Goal: Check status: Check status

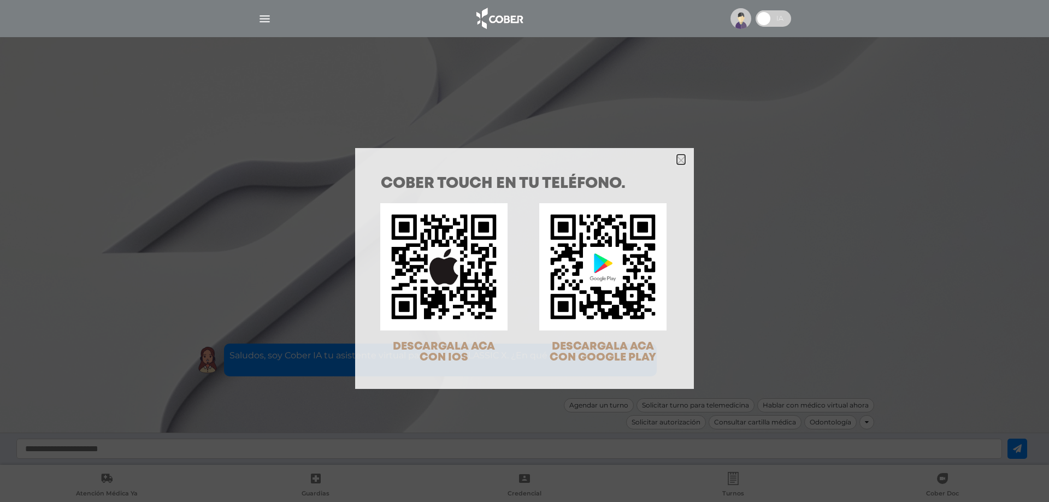
drag, startPoint x: 679, startPoint y: 156, endPoint x: 498, endPoint y: 105, distance: 187.8
click at [678, 157] on icon "Close" at bounding box center [681, 160] width 8 height 8
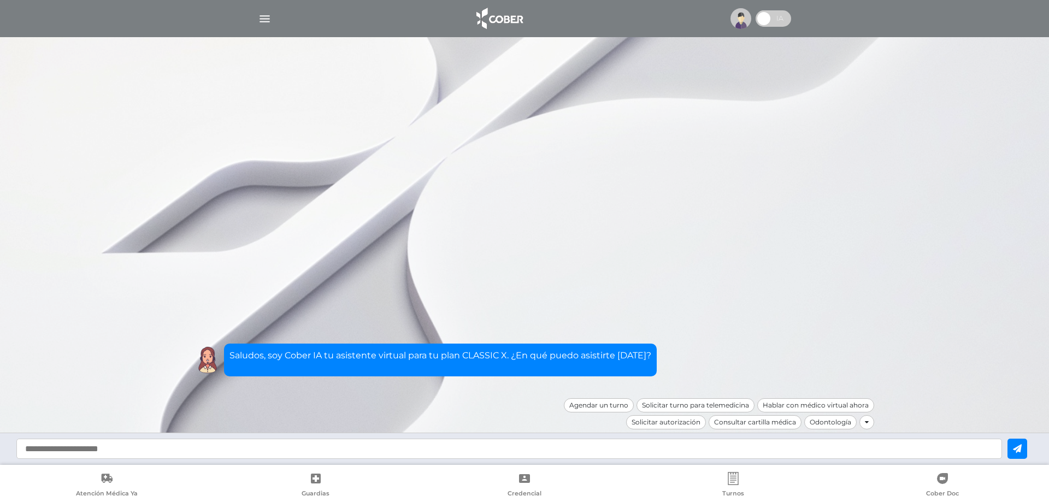
click at [271, 17] on img "button" at bounding box center [265, 19] width 14 height 14
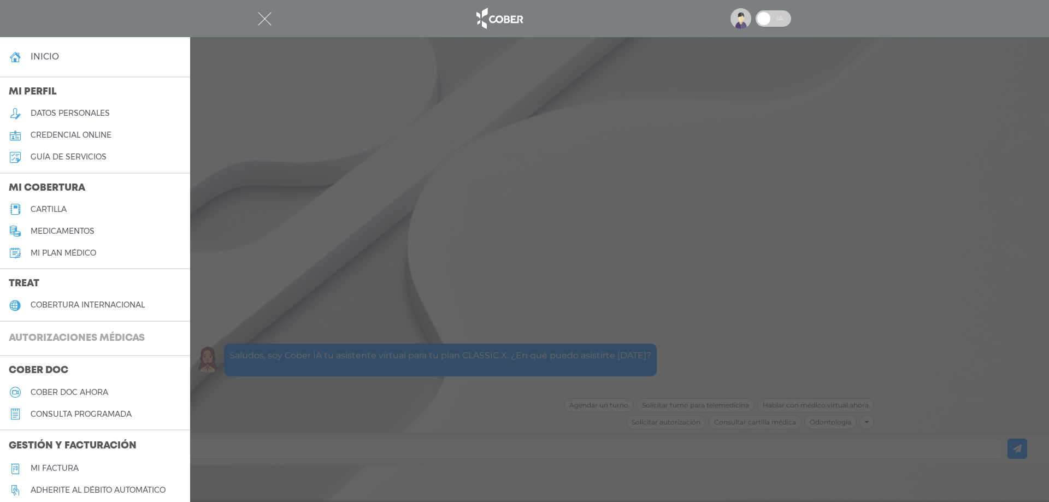
click at [90, 336] on h3 "Autorizaciones médicas" at bounding box center [76, 338] width 153 height 21
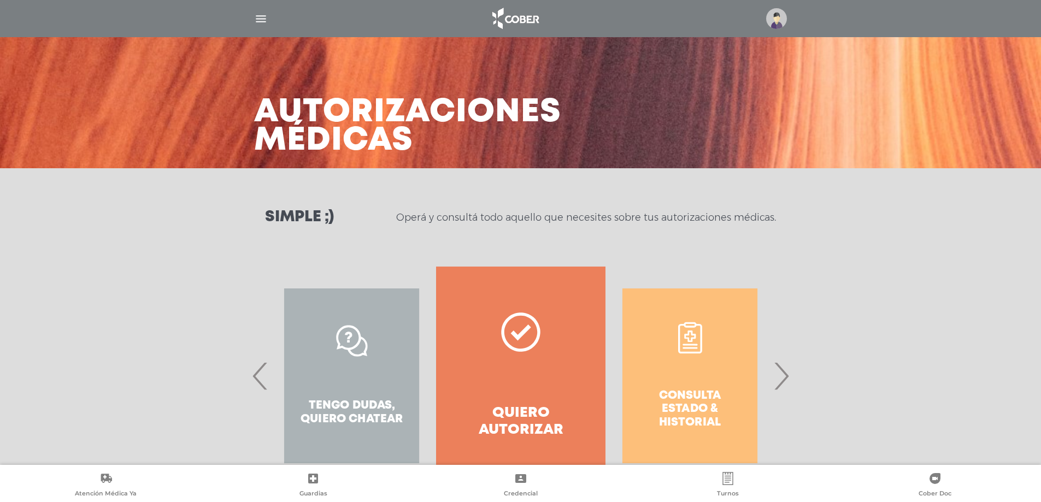
click at [782, 374] on span "›" at bounding box center [780, 375] width 21 height 59
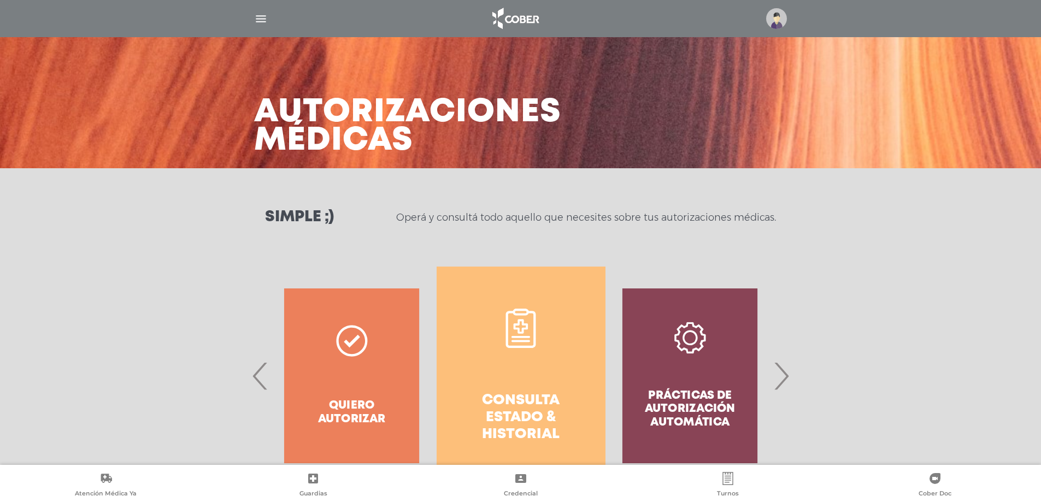
click at [527, 421] on h4 "Consulta estado & historial" at bounding box center [520, 417] width 129 height 51
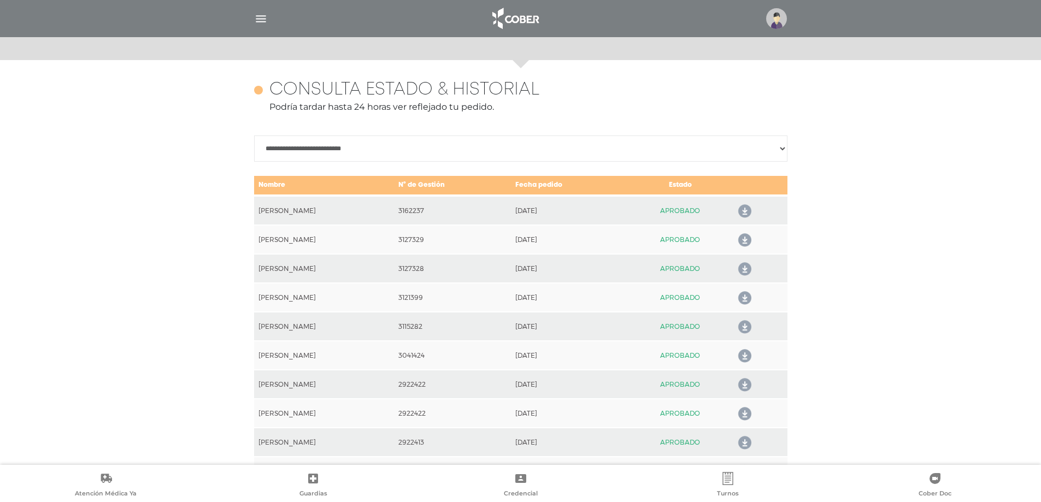
scroll to position [485, 0]
